Goal: Information Seeking & Learning: Learn about a topic

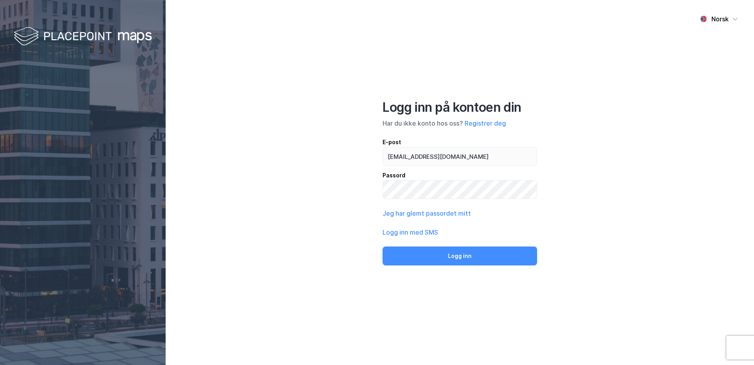
type input "[EMAIL_ADDRESS][DOMAIN_NAME]"
click at [383, 246] on button "Logg inn" at bounding box center [460, 255] width 155 height 19
